Goal: Transaction & Acquisition: Purchase product/service

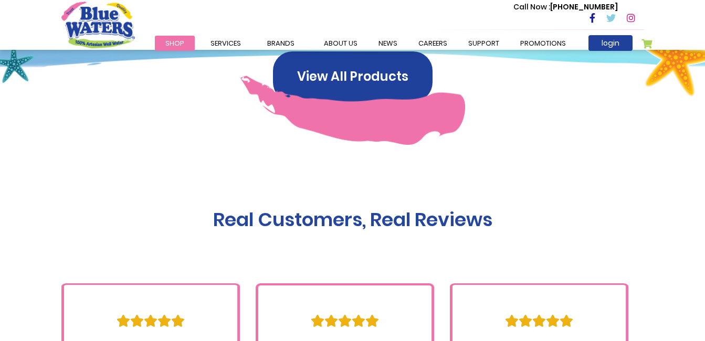
scroll to position [735, 0]
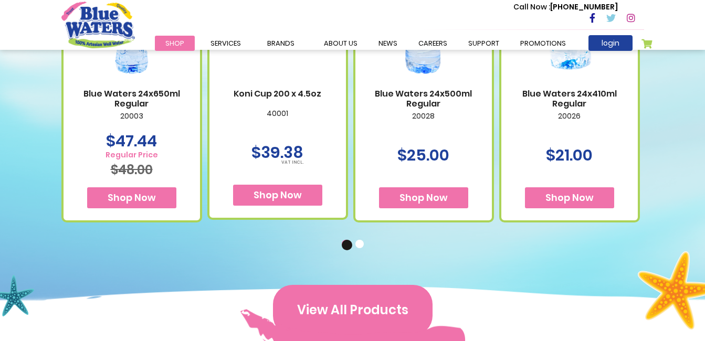
click at [331, 308] on button "View All Products" at bounding box center [353, 310] width 160 height 50
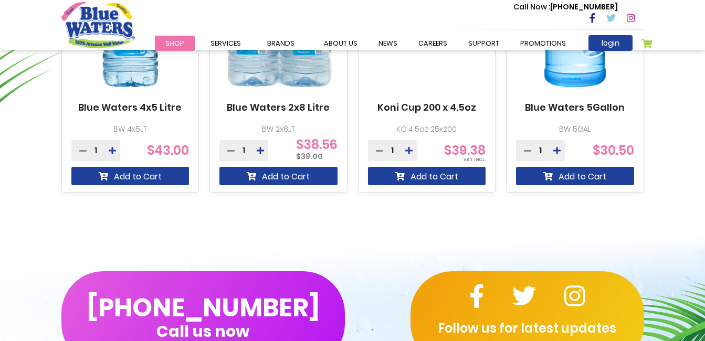
scroll to position [735, 0]
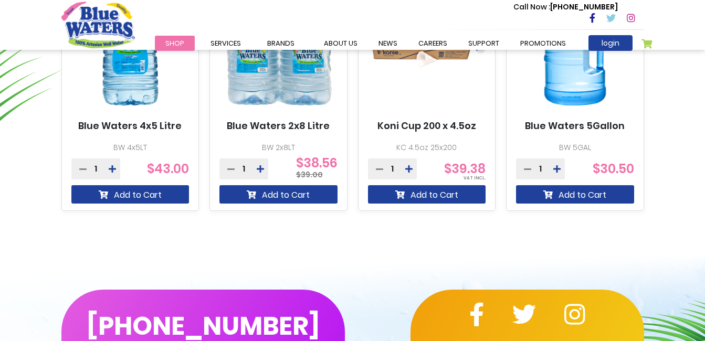
click at [614, 96] on img at bounding box center [575, 47] width 118 height 148
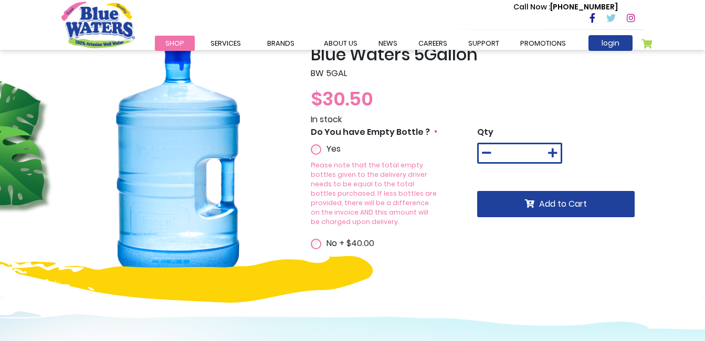
scroll to position [52, 0]
